Goal: Task Accomplishment & Management: Manage account settings

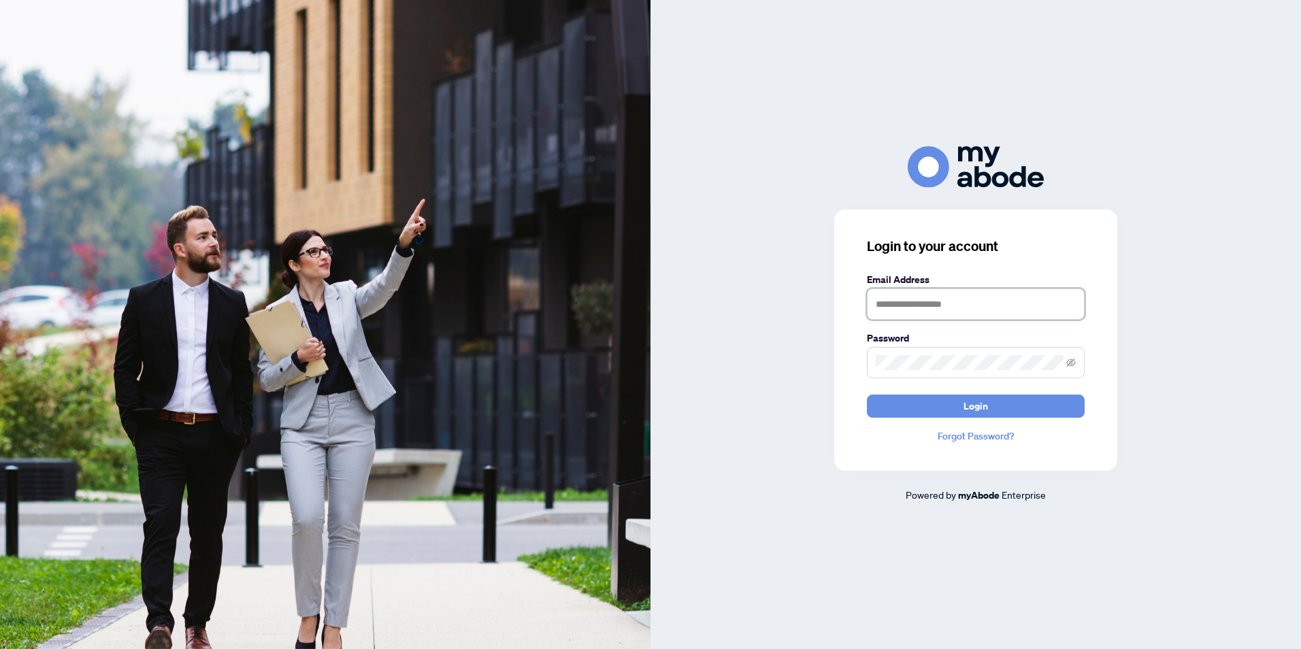
click at [923, 306] on input "text" at bounding box center [976, 304] width 218 height 31
click at [943, 304] on input "text" at bounding box center [976, 304] width 218 height 31
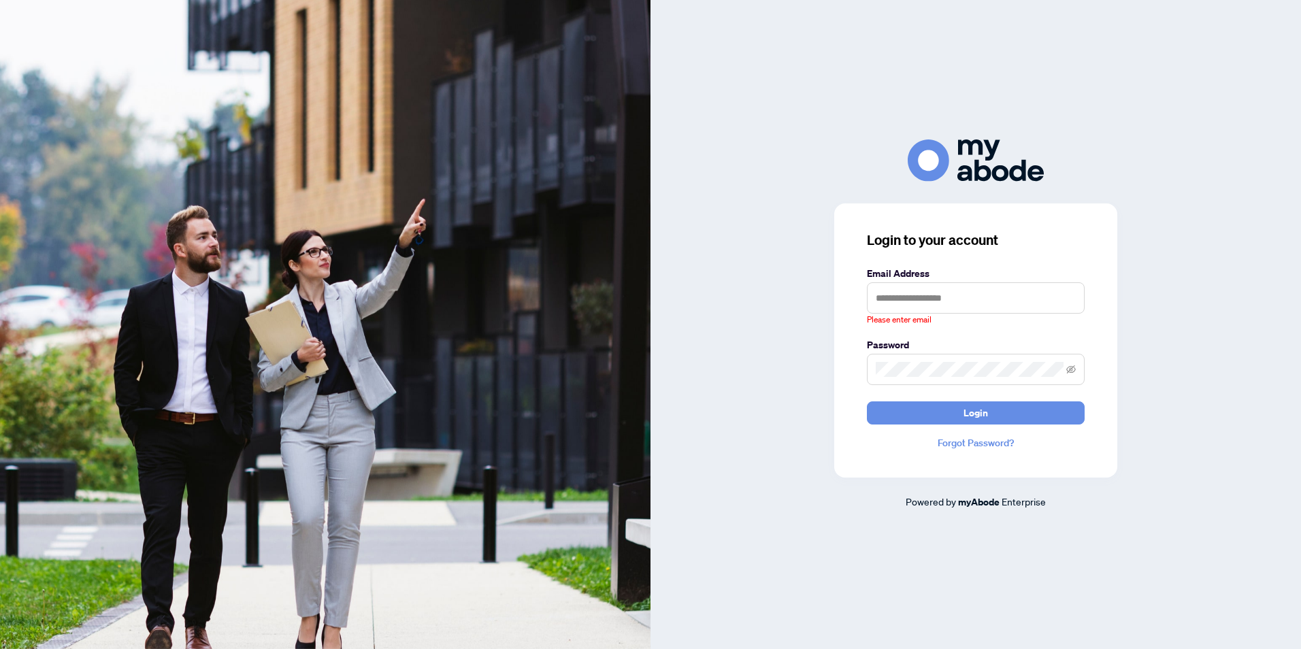
click at [779, 370] on div "Login to your account Email Address Please enter email Password Login Forgot Pa…" at bounding box center [976, 325] width 651 height 370
click at [924, 299] on input "text" at bounding box center [976, 297] width 218 height 31
click at [819, 297] on div "Login to your account Email Address Please enter email Password Login Forgot Pa…" at bounding box center [976, 325] width 651 height 370
click at [954, 446] on link "Forgot Password?" at bounding box center [976, 443] width 218 height 15
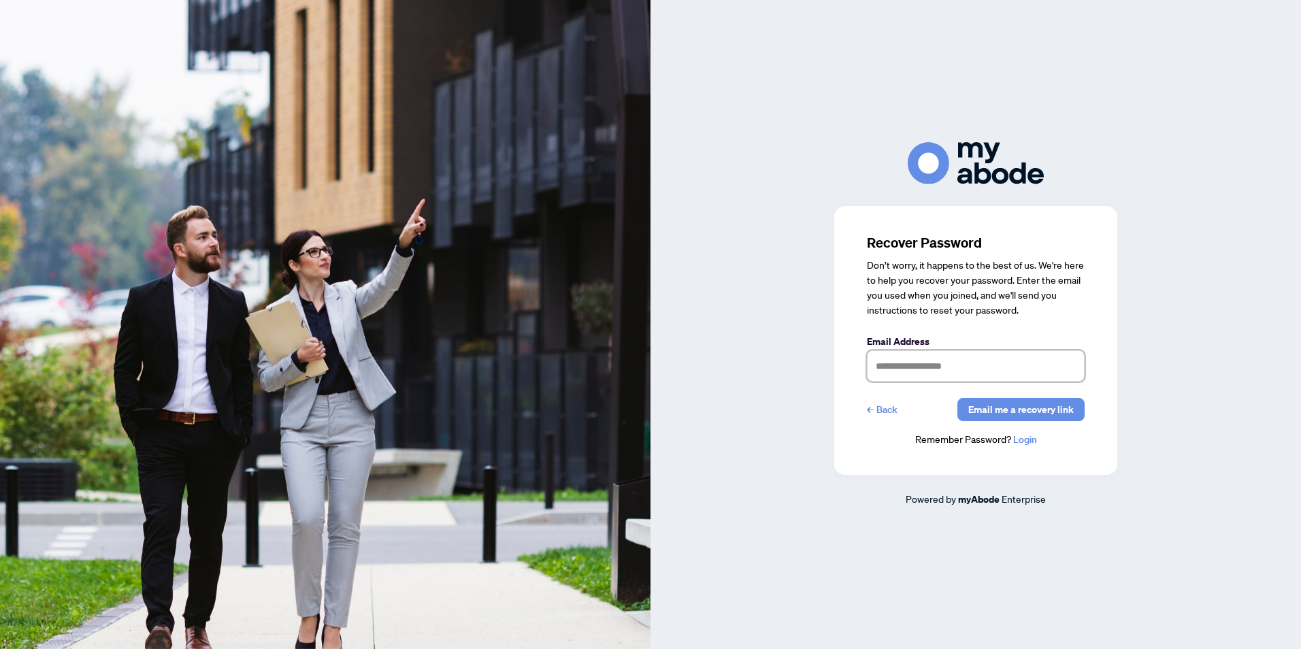
click at [928, 365] on input "text" at bounding box center [976, 365] width 218 height 31
type input "**********"
click at [1046, 412] on span "Email me a recovery link" at bounding box center [1020, 410] width 105 height 22
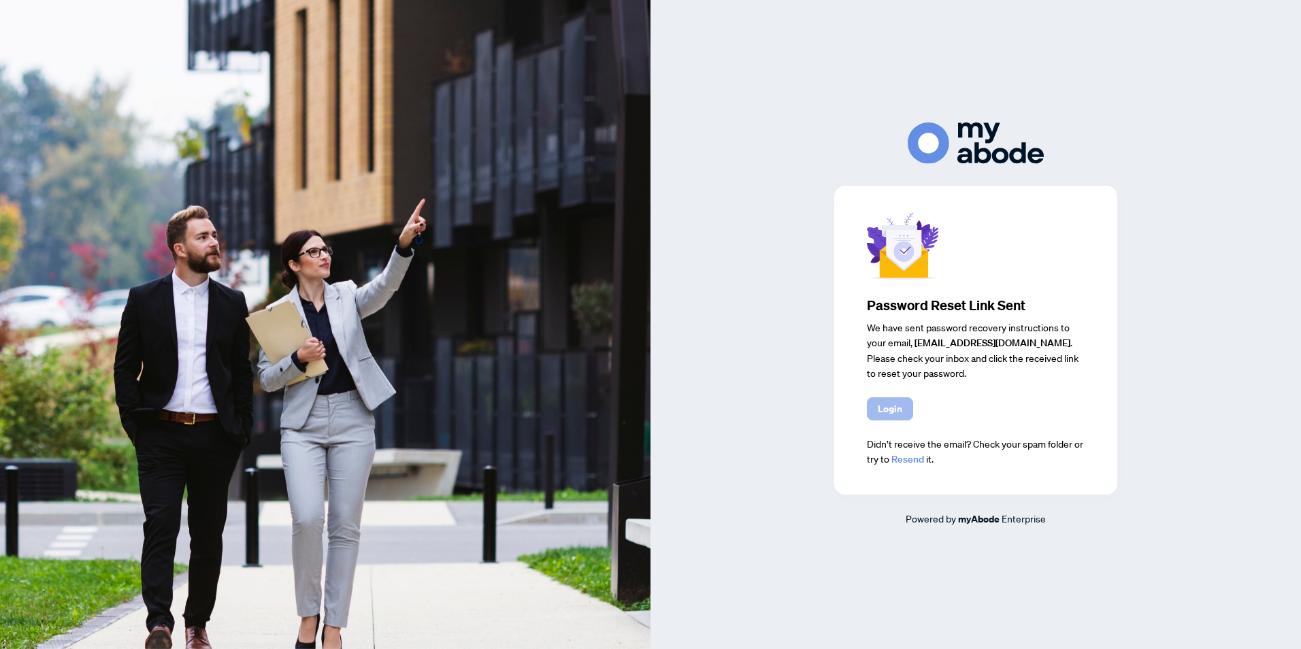
click at [902, 408] on button "Login" at bounding box center [890, 408] width 46 height 23
